Goal: Check status

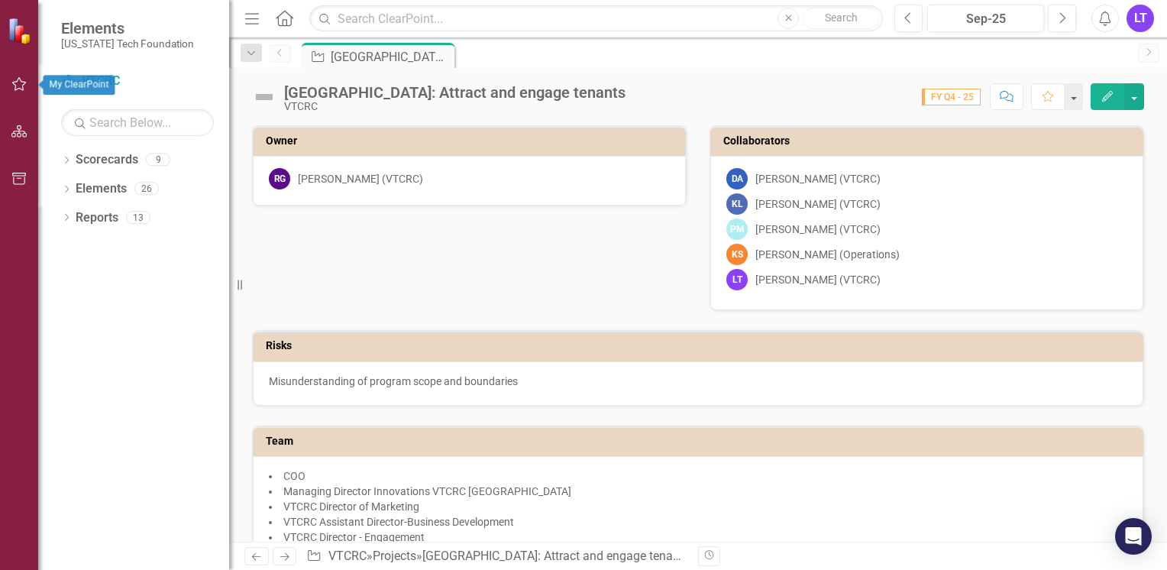
click at [12, 99] on button "button" at bounding box center [19, 85] width 34 height 32
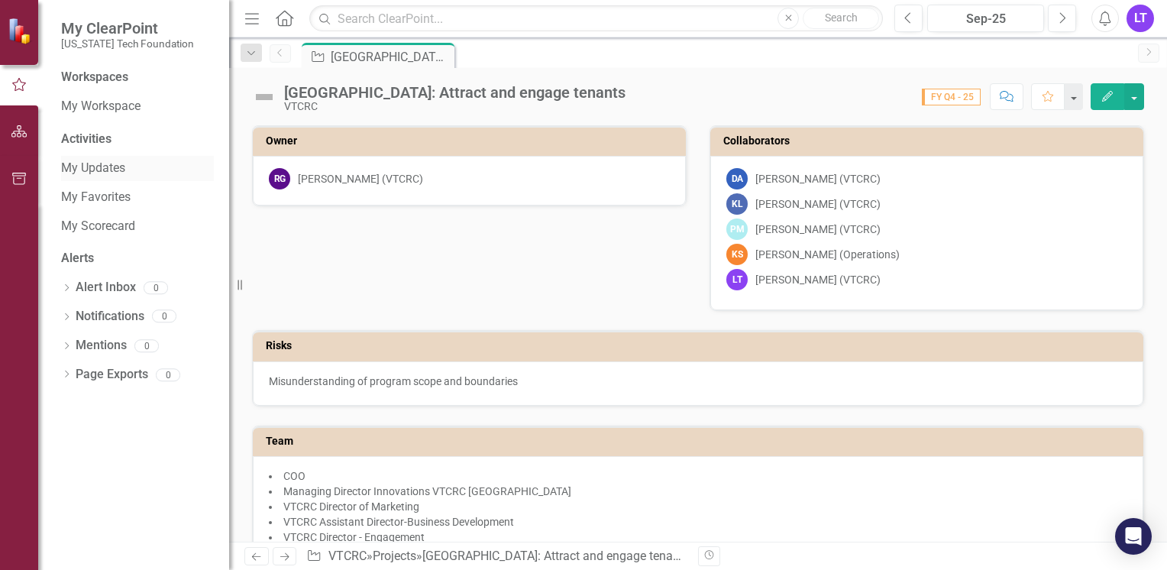
click at [133, 173] on link "My Updates" at bounding box center [137, 169] width 153 height 18
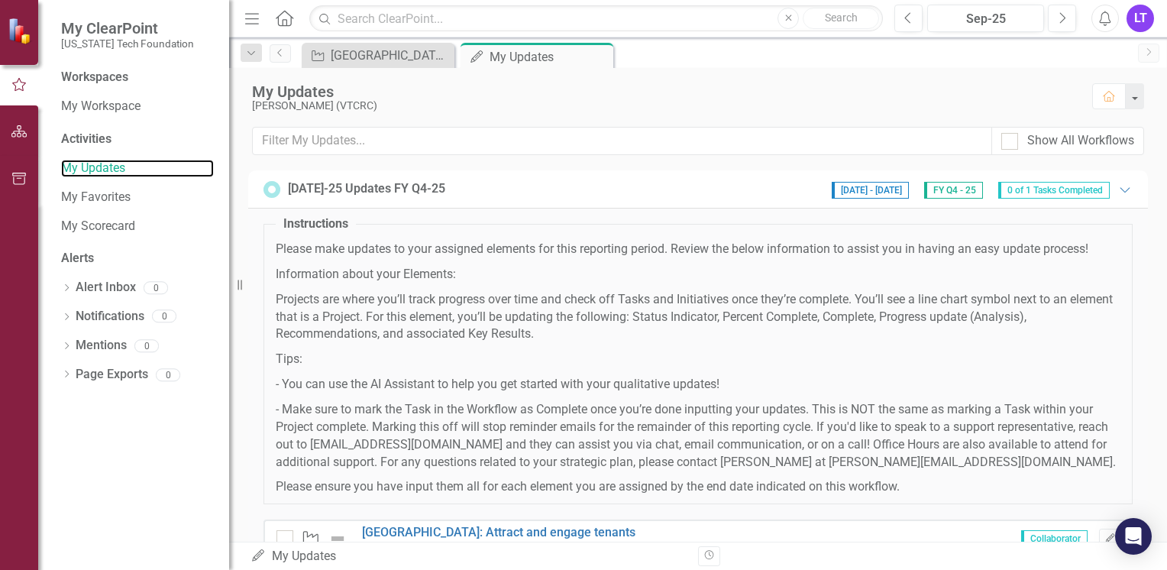
scroll to position [58, 0]
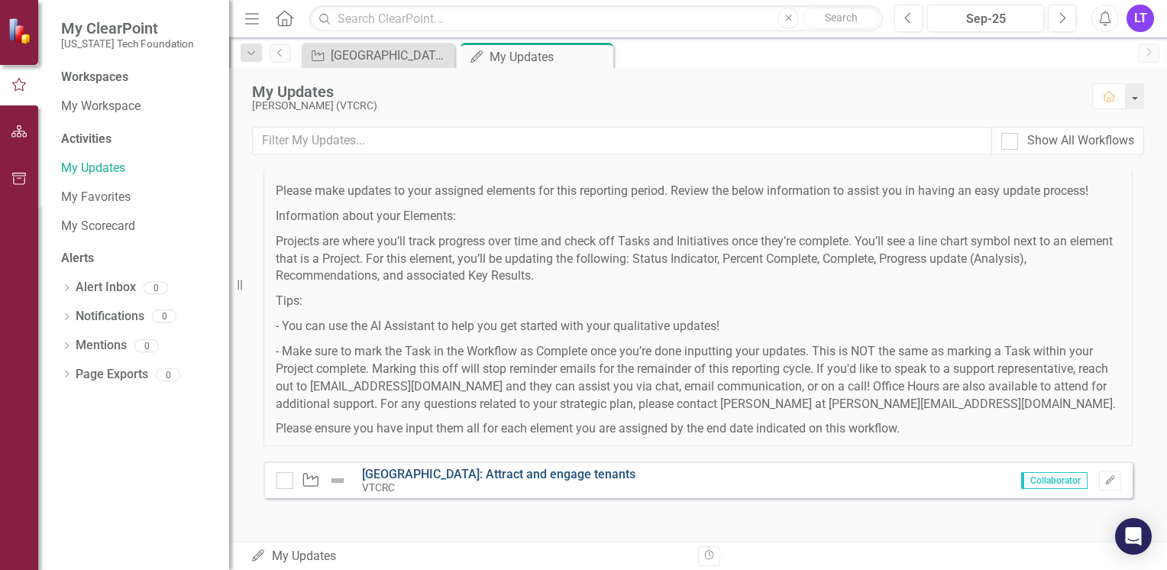
click at [509, 467] on link "[GEOGRAPHIC_DATA]: Attract and engage tenants" at bounding box center [498, 474] width 273 height 15
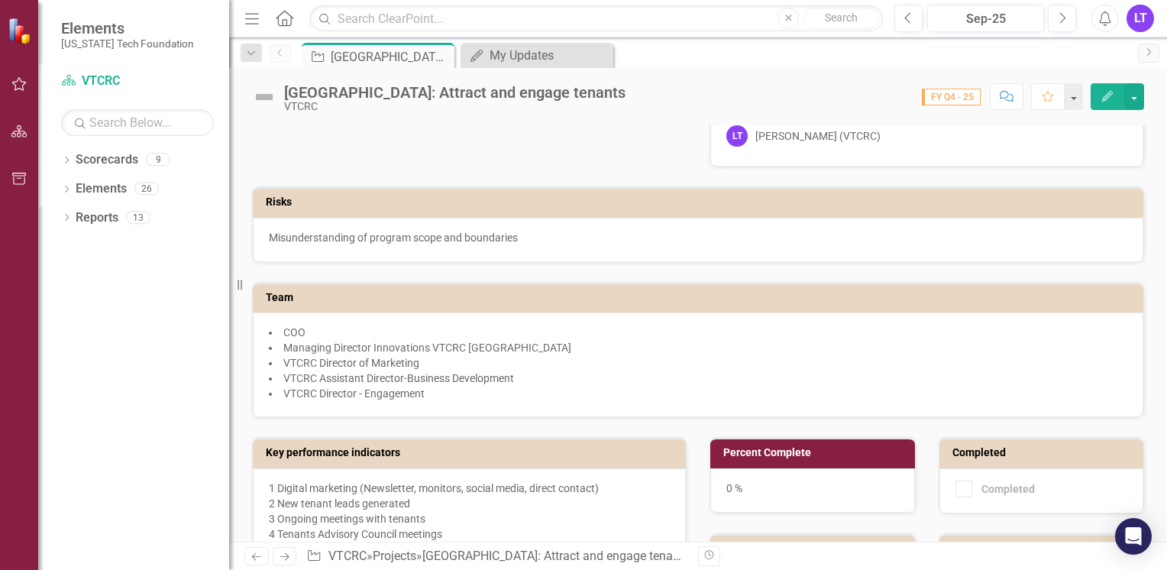
scroll to position [145, 0]
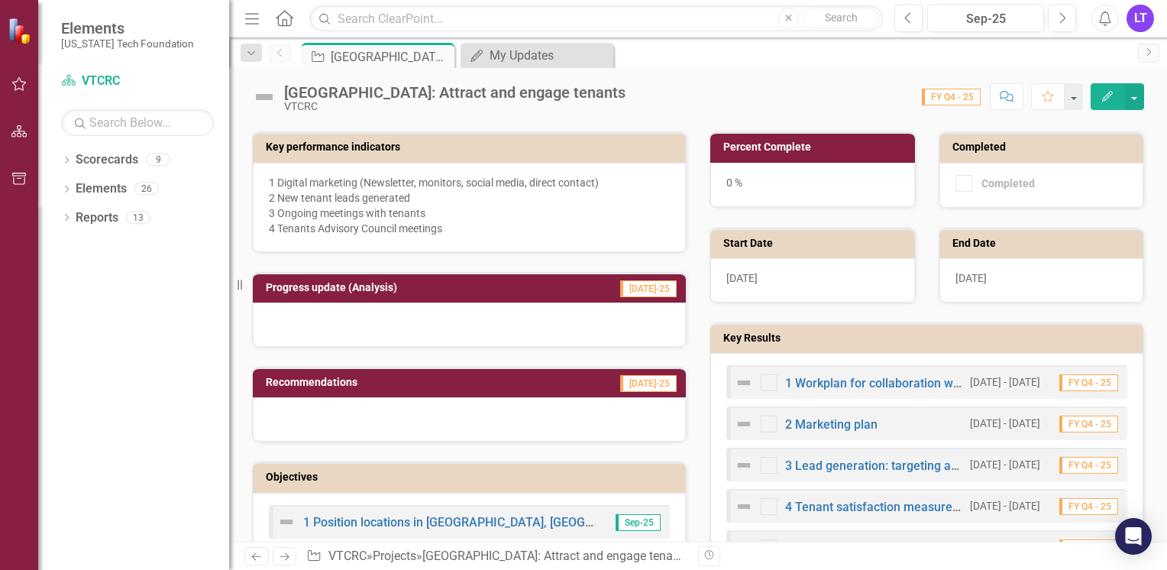
click at [1004, 354] on div "1 Workplan for collaboration with VTCRC real estate team members [DATE] - [DATE…" at bounding box center [926, 470] width 433 height 234
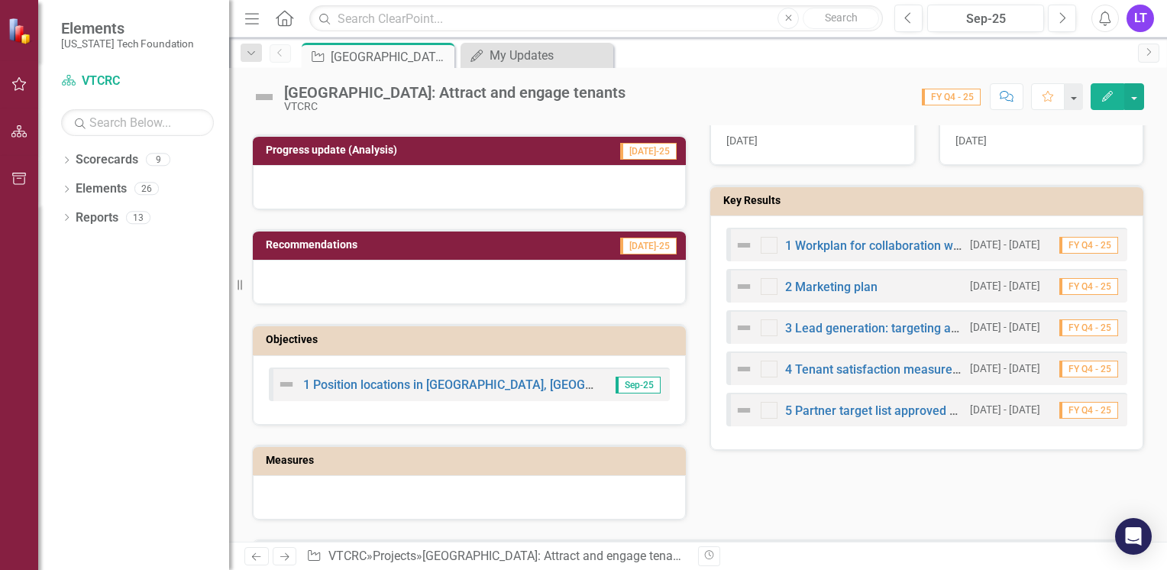
click at [1009, 321] on small "[DATE] - [DATE]" at bounding box center [1005, 327] width 70 height 15
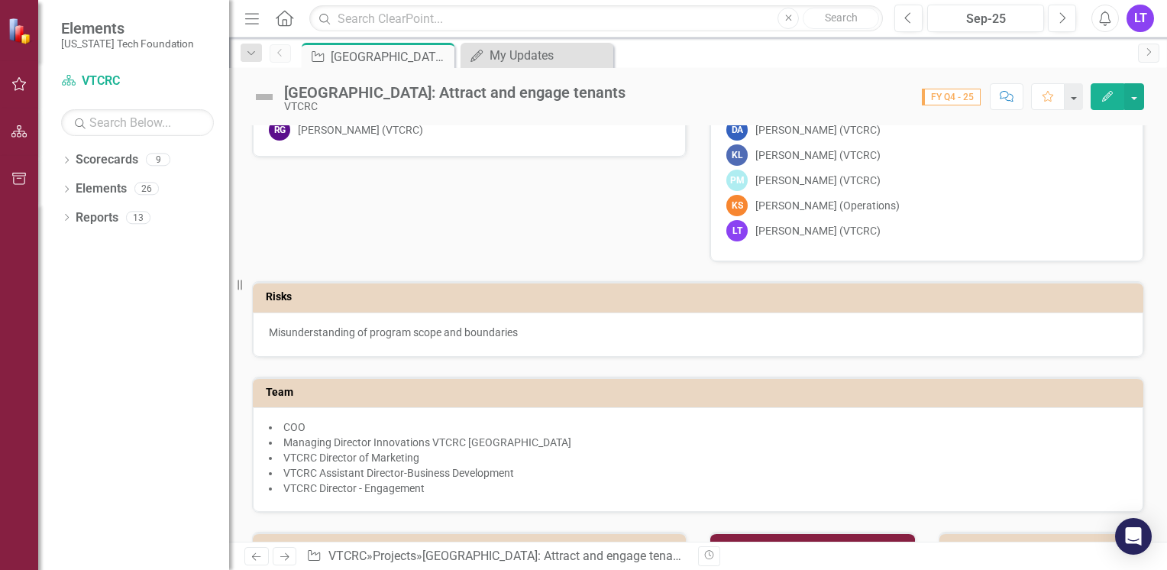
scroll to position [0, 0]
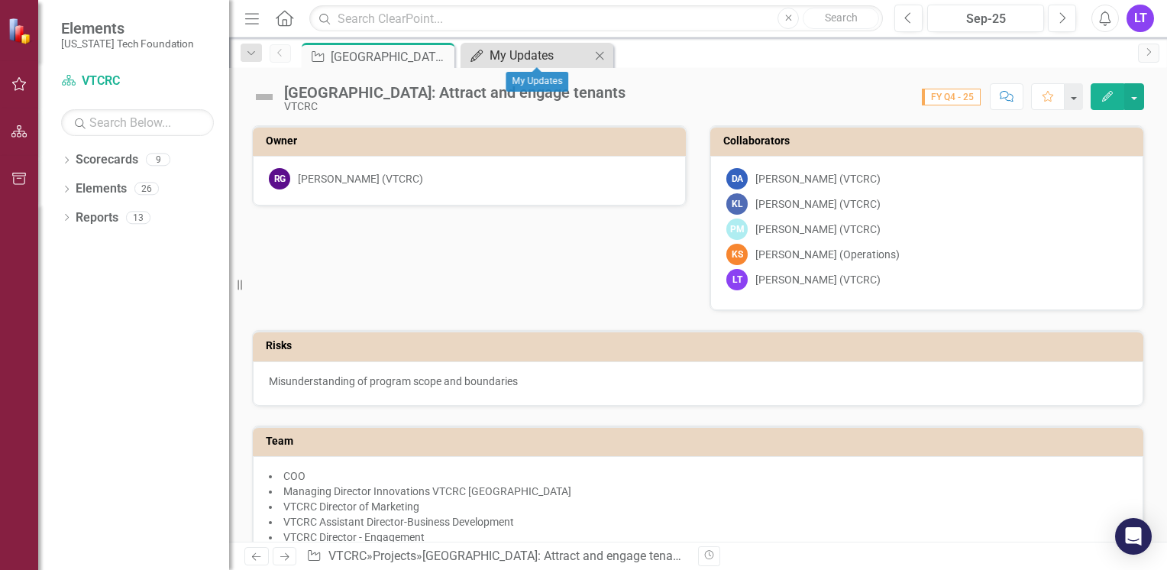
click at [545, 52] on div "My Updates" at bounding box center [540, 55] width 101 height 19
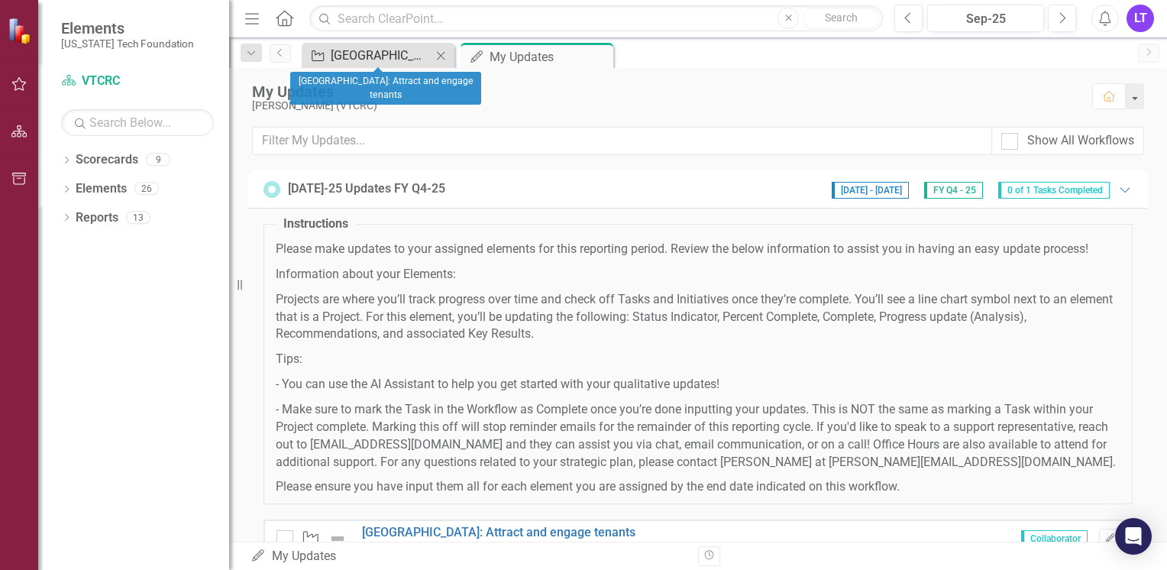
click at [394, 50] on div "[GEOGRAPHIC_DATA]: Attract and engage tenants" at bounding box center [381, 55] width 101 height 19
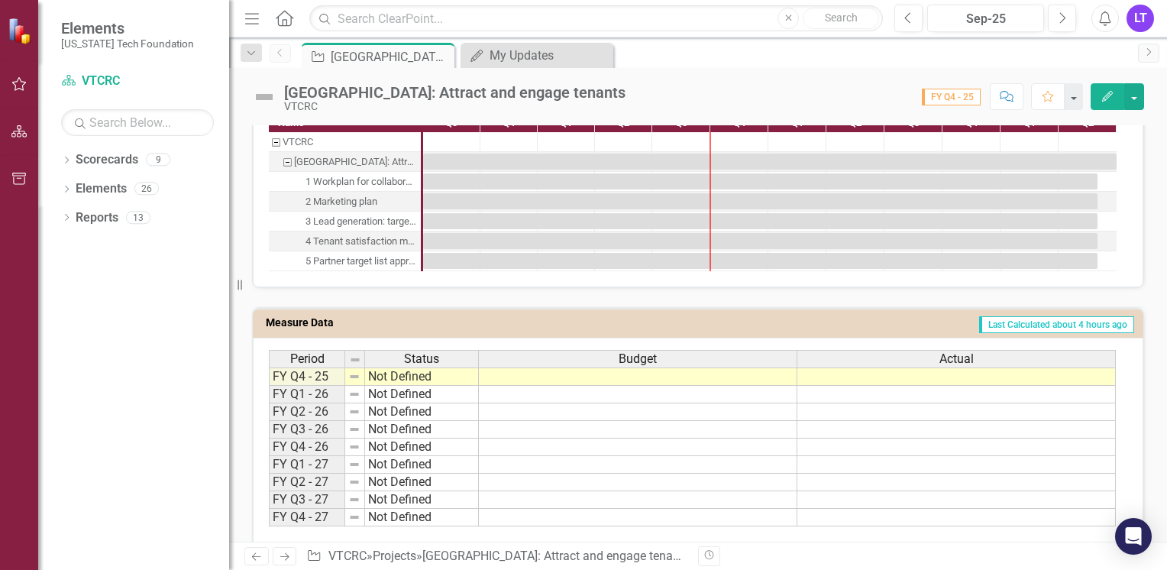
scroll to position [1092, 0]
